Goal: Navigation & Orientation: Find specific page/section

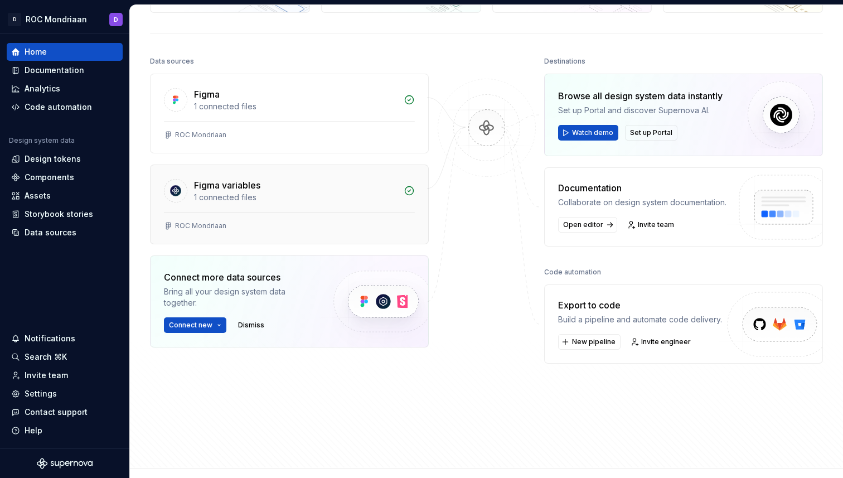
scroll to position [100, 0]
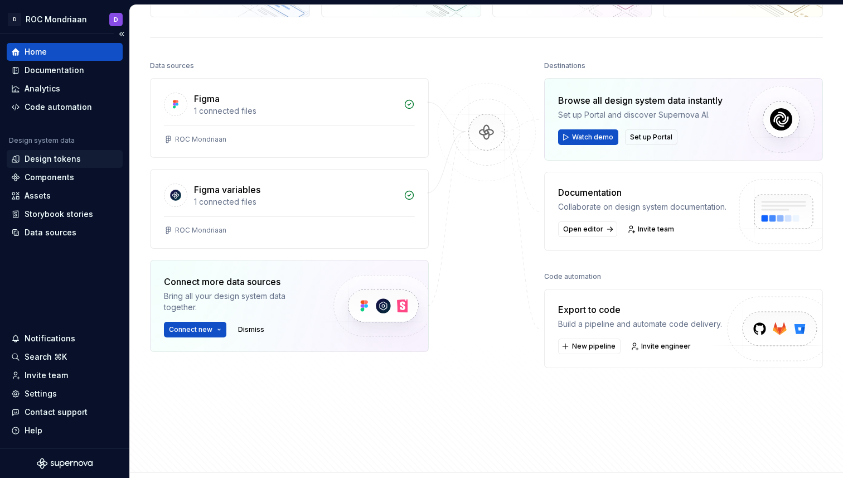
click at [53, 167] on div "Design tokens" at bounding box center [65, 159] width 116 height 18
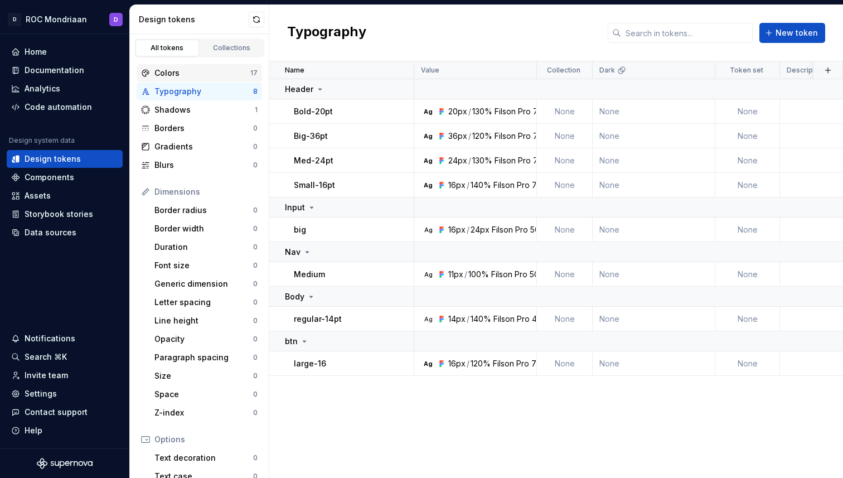
click at [191, 77] on div "Colors" at bounding box center [202, 72] width 96 height 11
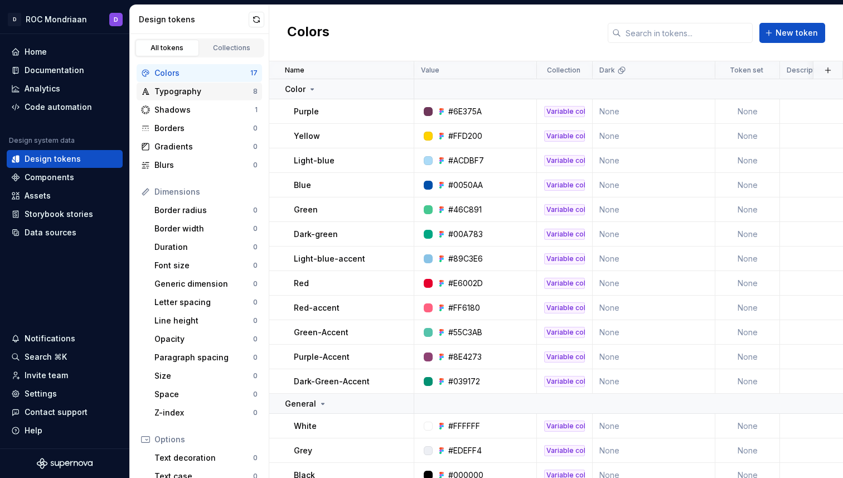
click at [202, 92] on div "Typography" at bounding box center [203, 91] width 99 height 11
